Goal: Task Accomplishment & Management: Use online tool/utility

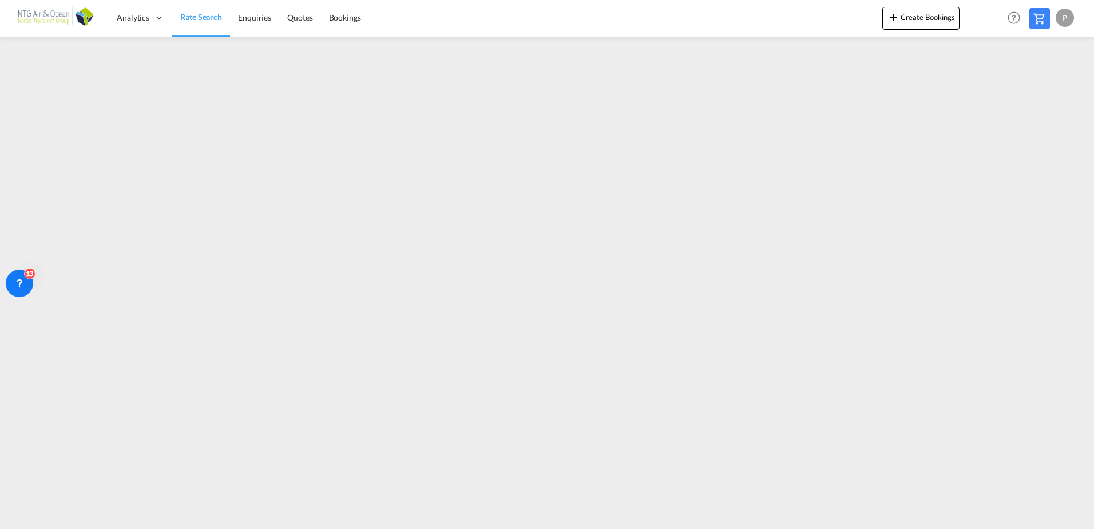
click at [1064, 22] on div "P" at bounding box center [1065, 18] width 18 height 18
click at [1036, 90] on button "Logout" at bounding box center [1052, 87] width 74 height 23
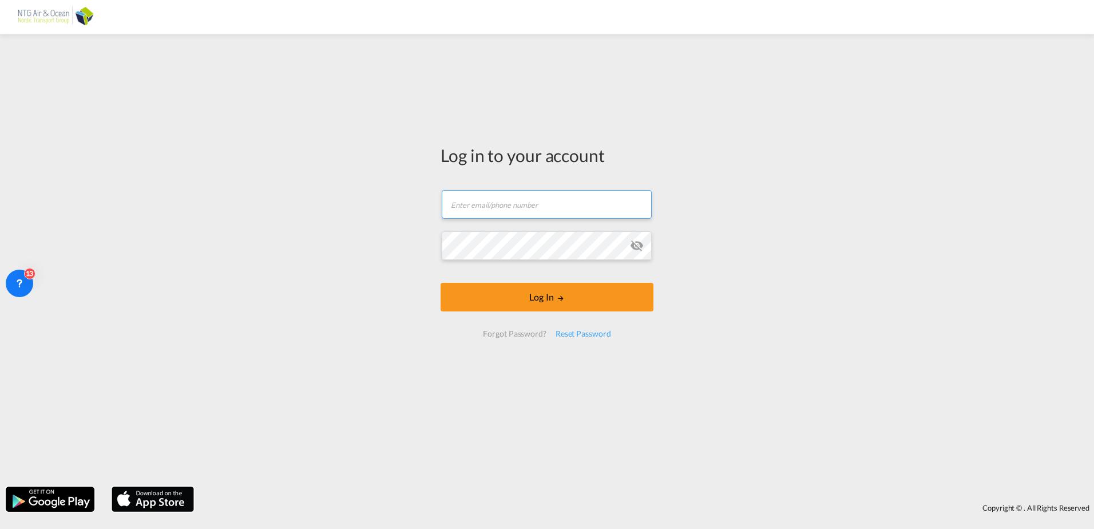
type input "[EMAIL_ADDRESS][DOMAIN_NAME]"
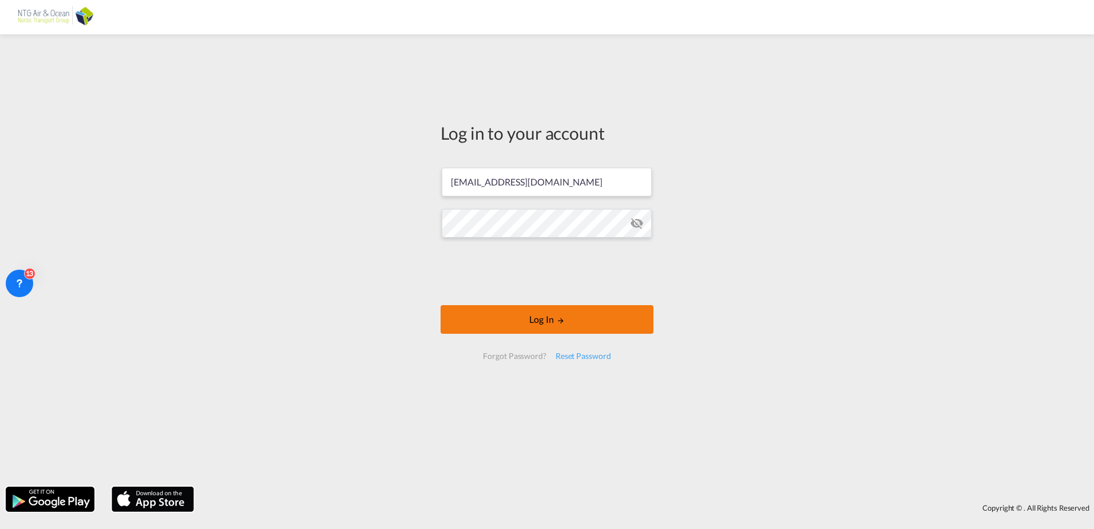
click at [541, 315] on button "Log In" at bounding box center [547, 319] width 213 height 29
